Goal: Information Seeking & Learning: Find specific fact

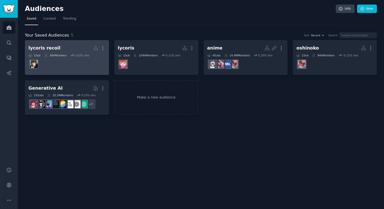
click at [57, 46] on h2 "lycoris recoil More" at bounding box center [66, 48] width 77 height 9
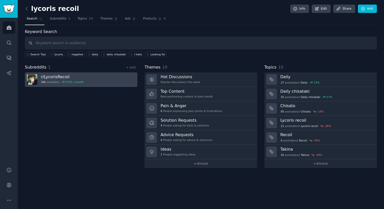
click at [97, 75] on link "r/ LycorisRecoil 34k members 0.0 % / month" at bounding box center [81, 79] width 112 height 14
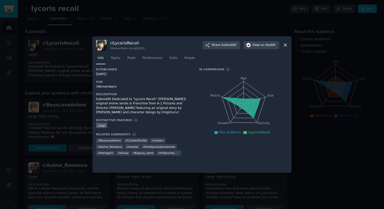
click at [286, 47] on icon at bounding box center [285, 44] width 5 height 5
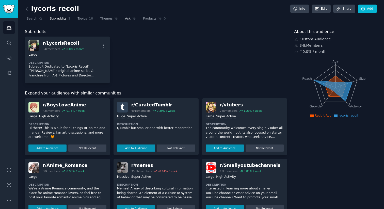
click at [125, 19] on span "Ask" at bounding box center [128, 19] width 6 height 5
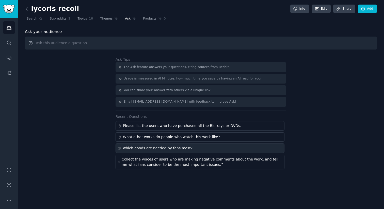
click at [170, 149] on div "which goods are needed by fans most?" at bounding box center [158, 148] width 70 height 5
type input "which goods are needed by fans most?"
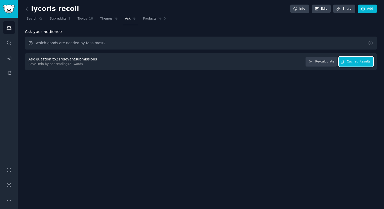
click at [359, 62] on span "Cached Results" at bounding box center [359, 61] width 24 height 5
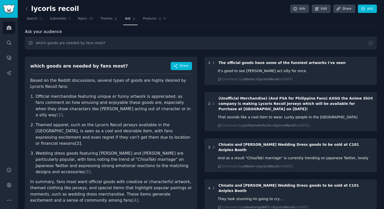
click at [81, 141] on span "[ 2 ]" at bounding box center [78, 143] width 6 height 5
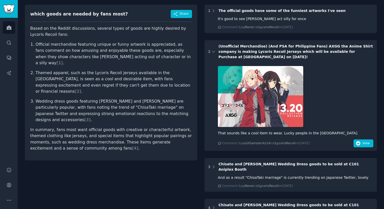
scroll to position [50, 0]
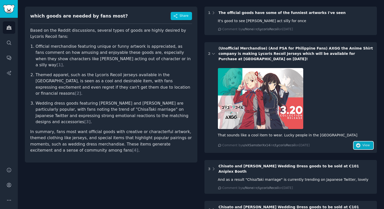
click at [366, 143] on span "View" at bounding box center [365, 145] width 7 height 5
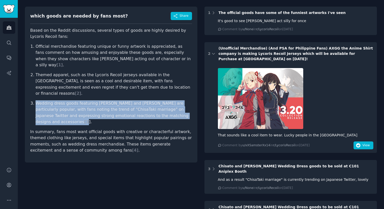
drag, startPoint x: 37, startPoint y: 91, endPoint x: 149, endPoint y: 104, distance: 113.0
click at [149, 104] on li "Wedding dress goods featuring [PERSON_NAME] and [PERSON_NAME] are particularly …" at bounding box center [114, 112] width 156 height 25
copy li "Wedding dress goods featuring [PERSON_NAME] and [PERSON_NAME] are particularly …"
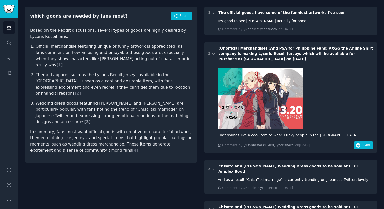
click at [91, 119] on span "[ 3 ]" at bounding box center [87, 121] width 6 height 5
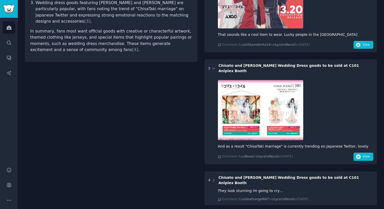
scroll to position [152, 0]
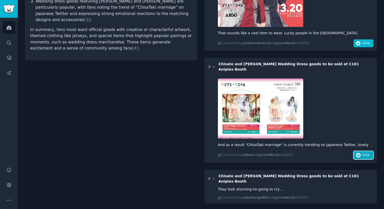
click at [357, 153] on icon "button" at bounding box center [358, 155] width 5 height 5
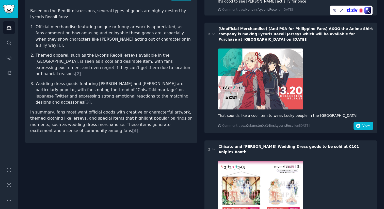
scroll to position [24, 0]
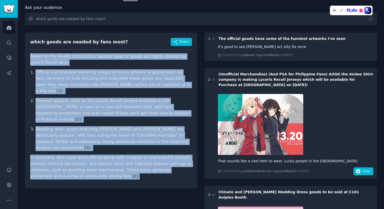
drag, startPoint x: 90, startPoint y: 158, endPoint x: 24, endPoint y: 53, distance: 124.1
click at [24, 53] on div "lycoris recoil Info Edit Share Add Search Subreddits 1 Topics 10 Themes Ask Pro…" at bounding box center [201, 203] width 366 height 454
copy article "Based on the Reddit discussions, several types of goods are highly desired by L…"
click at [163, 126] on li "Wedding dress goods featuring [PERSON_NAME] and [PERSON_NAME] are particularly …" at bounding box center [114, 138] width 156 height 25
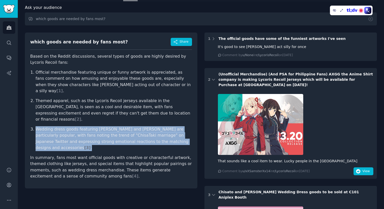
drag, startPoint x: 149, startPoint y: 110, endPoint x: 157, endPoint y: 128, distance: 19.9
click at [157, 128] on ol "Official merchandise featuring unique or funny artwork is appreciated, as fans …" at bounding box center [111, 110] width 162 height 82
click at [165, 127] on li "Wedding dress goods featuring [PERSON_NAME] and [PERSON_NAME] are particularly …" at bounding box center [114, 138] width 156 height 25
drag, startPoint x: 168, startPoint y: 130, endPoint x: 164, endPoint y: 113, distance: 17.1
click at [164, 113] on ol "Official merchandise featuring unique or funny artwork is appreciated, as fans …" at bounding box center [111, 110] width 162 height 82
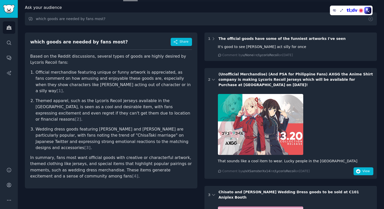
drag, startPoint x: 165, startPoint y: 115, endPoint x: 165, endPoint y: 140, distance: 24.6
click at [165, 126] on li "Wedding dress goods featuring [PERSON_NAME] and [PERSON_NAME] are particularly …" at bounding box center [114, 138] width 156 height 25
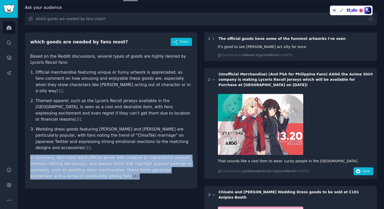
drag, startPoint x: 163, startPoint y: 133, endPoint x: 166, endPoint y: 158, distance: 25.8
click at [166, 158] on article "Based on the Reddit discussions, several types of goods are highly desired by L…" at bounding box center [111, 116] width 162 height 126
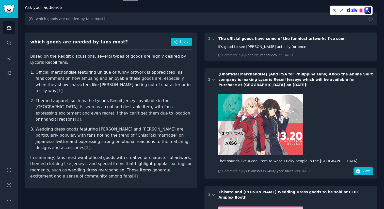
click at [166, 158] on p "In summary, fans most want official goods with creative or characterful artwork…" at bounding box center [111, 167] width 162 height 25
